Goal: Task Accomplishment & Management: Use online tool/utility

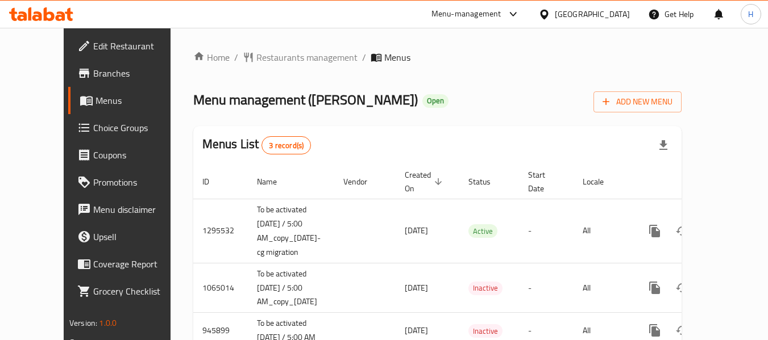
scroll to position [40, 0]
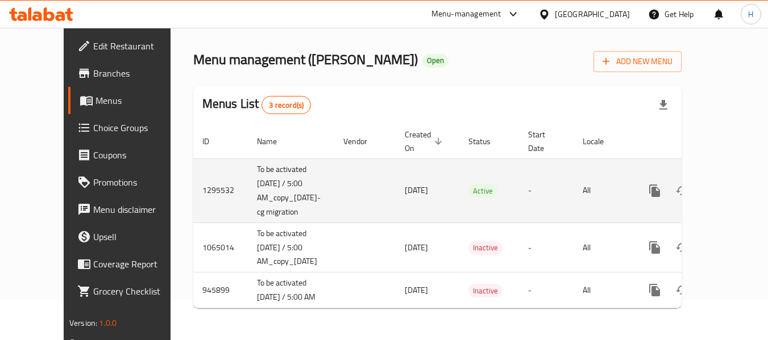
click at [732, 189] on icon "enhanced table" at bounding box center [737, 191] width 10 height 10
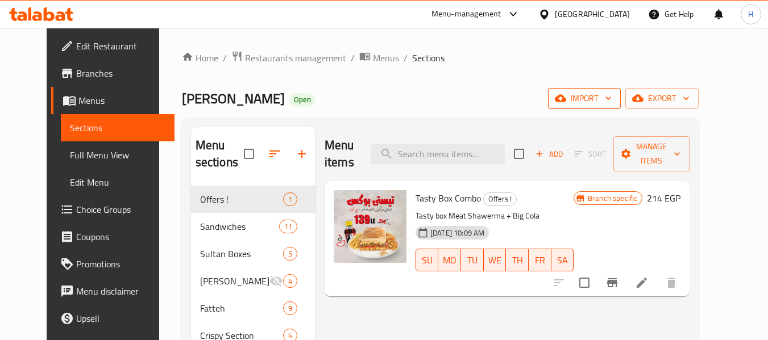
click at [614, 101] on icon "button" at bounding box center [607, 98] width 11 height 11
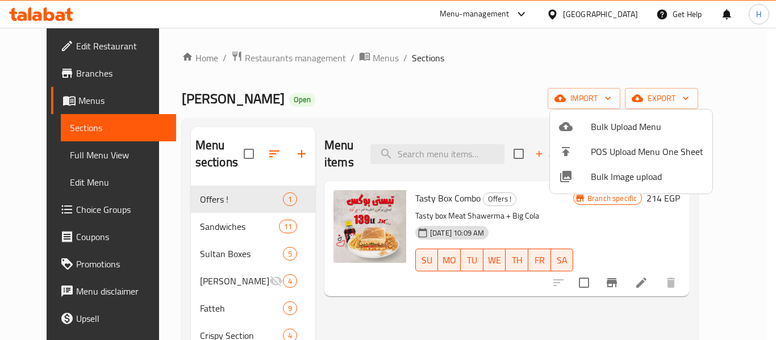
click at [527, 97] on div at bounding box center [388, 170] width 776 height 340
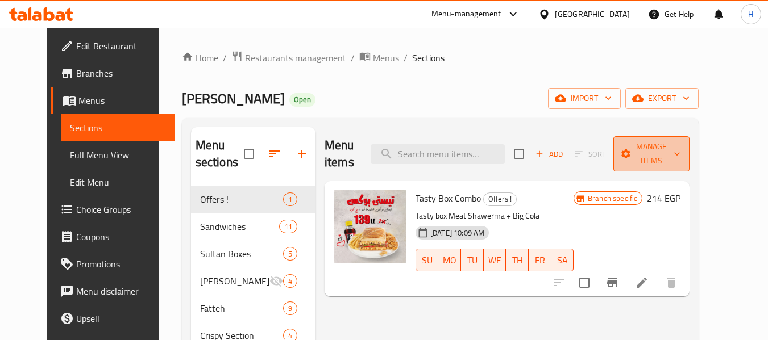
click at [680, 152] on span "Manage items" at bounding box center [651, 154] width 58 height 28
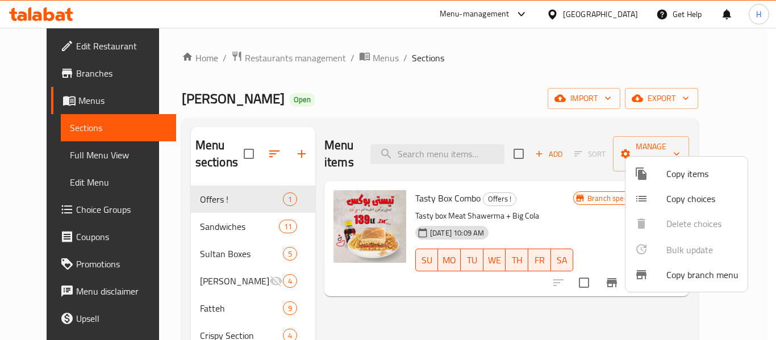
click at [659, 269] on div at bounding box center [651, 275] width 32 height 14
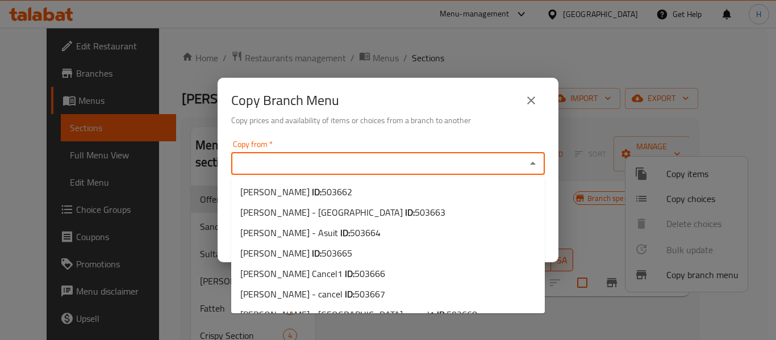
click at [265, 163] on input "Copy from   *" at bounding box center [379, 164] width 288 height 16
click at [73, 72] on div "Copy Branch Menu Copy prices and availability of items or choices from a branch…" at bounding box center [388, 170] width 776 height 340
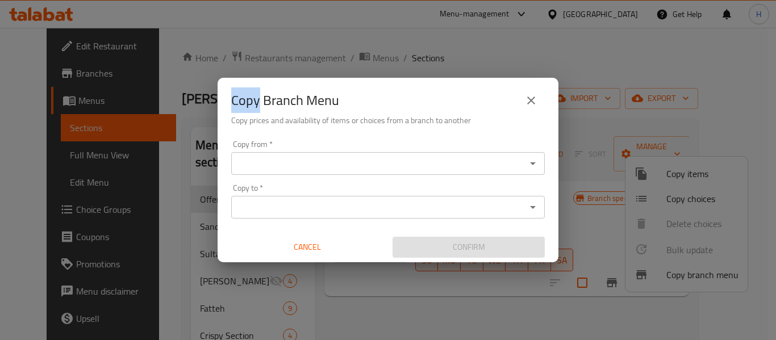
click at [72, 73] on div "Copy Branch Menu Copy prices and availability of items or choices from a branch…" at bounding box center [388, 170] width 776 height 340
click at [523, 100] on button "close" at bounding box center [531, 100] width 27 height 27
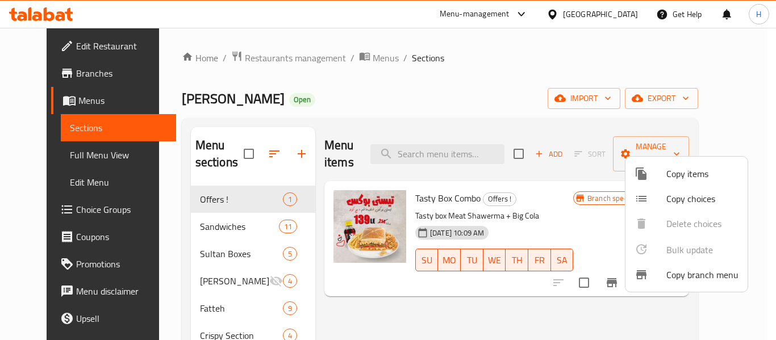
click at [51, 63] on div at bounding box center [388, 170] width 776 height 340
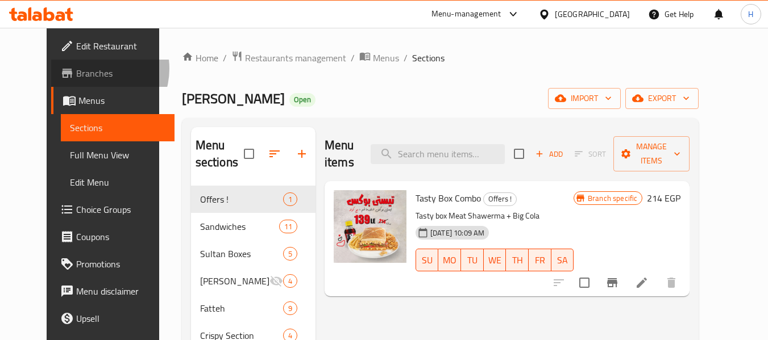
click at [76, 69] on span "Branches" at bounding box center [121, 74] width 90 height 14
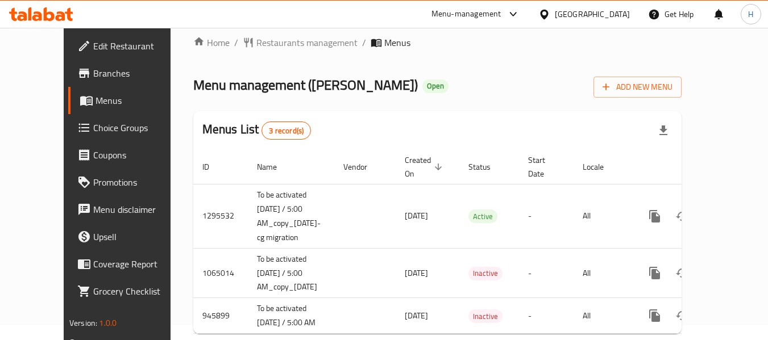
scroll to position [40, 0]
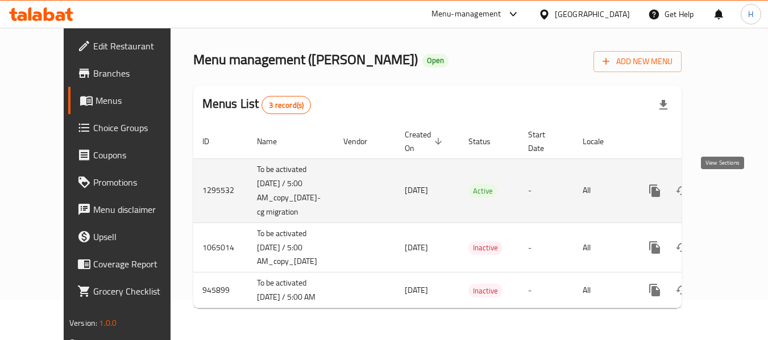
click at [730, 193] on icon "enhanced table" at bounding box center [737, 191] width 14 height 14
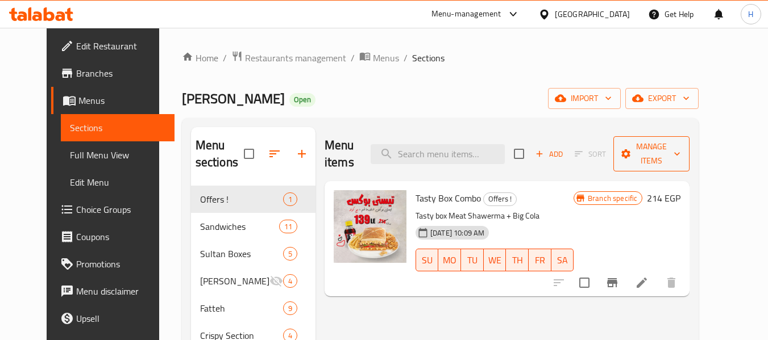
click at [680, 143] on span "Manage items" at bounding box center [651, 154] width 58 height 28
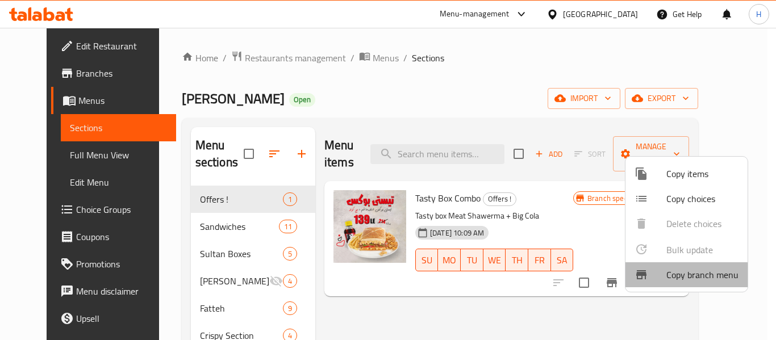
click at [654, 284] on li "Copy branch menu" at bounding box center [687, 275] width 122 height 25
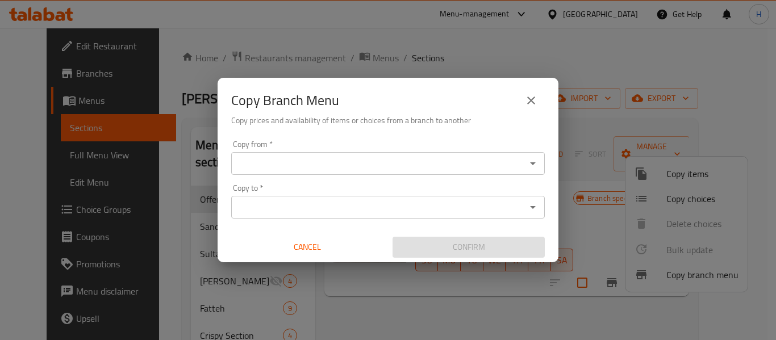
click at [264, 173] on div "Copy from *" at bounding box center [388, 163] width 314 height 23
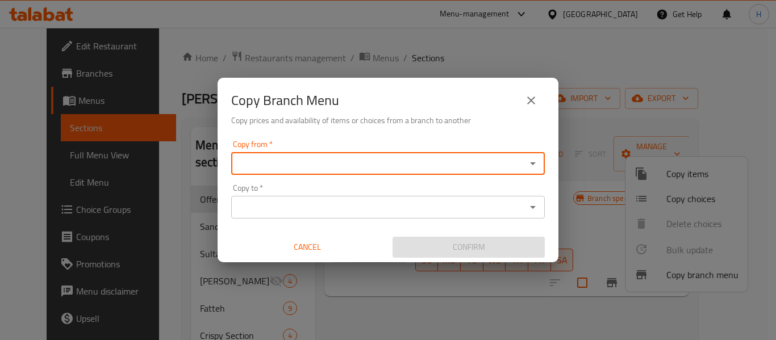
click at [278, 161] on input "Copy from   *" at bounding box center [379, 164] width 288 height 16
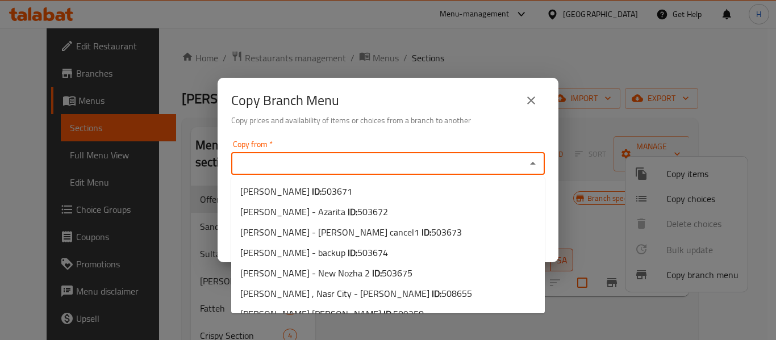
scroll to position [384, 0]
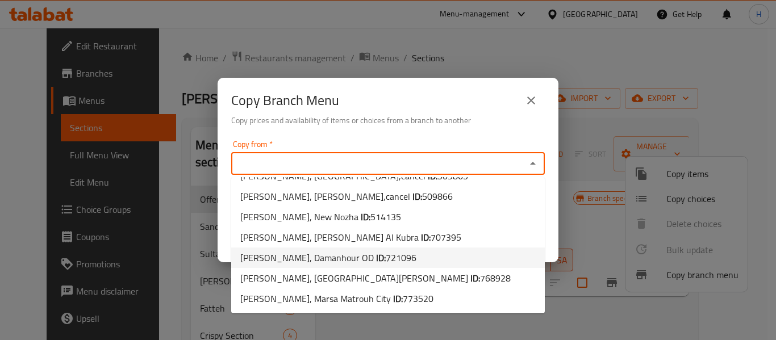
click at [294, 259] on span "[PERSON_NAME], Damanhour OD ID: 721096" at bounding box center [328, 258] width 176 height 14
type input "[PERSON_NAME], Damanhour OD"
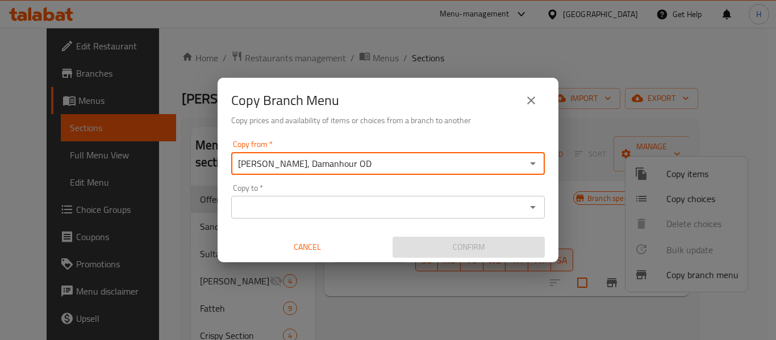
click at [296, 208] on input "Copy to   *" at bounding box center [379, 208] width 288 height 16
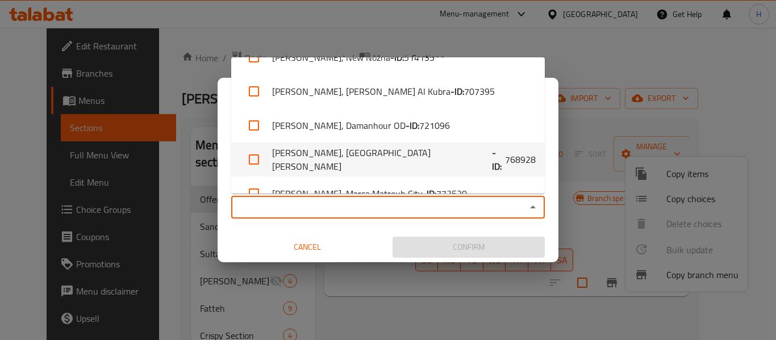
scroll to position [725, 0]
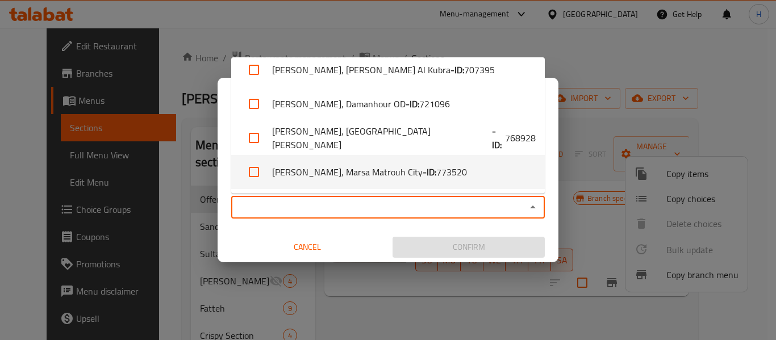
click at [311, 169] on li "[PERSON_NAME], [GEOGRAPHIC_DATA] - ID: 773520" at bounding box center [388, 172] width 314 height 34
checkbox input "true"
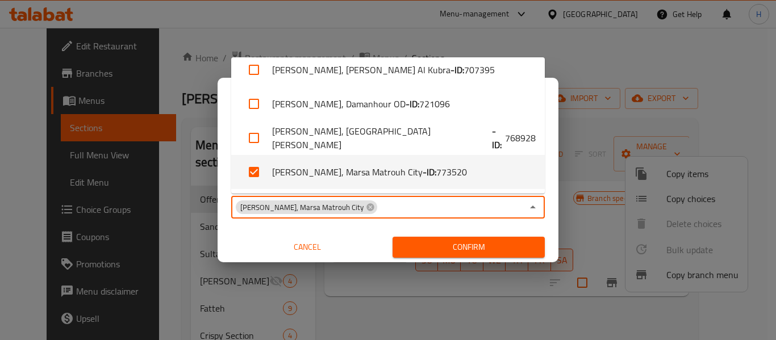
click at [467, 240] on span "Confirm" at bounding box center [469, 247] width 134 height 14
